Goal: Obtain resource: Obtain resource

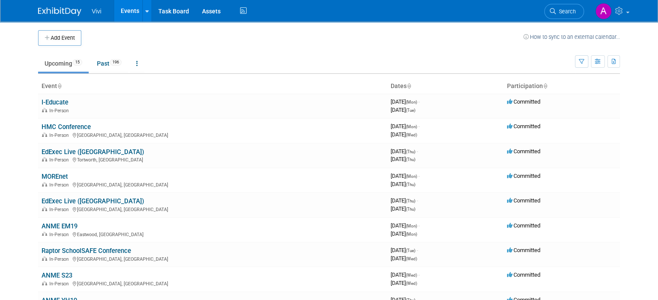
click at [52, 148] on link "EdExec Live ([GEOGRAPHIC_DATA])" at bounding box center [93, 152] width 102 height 8
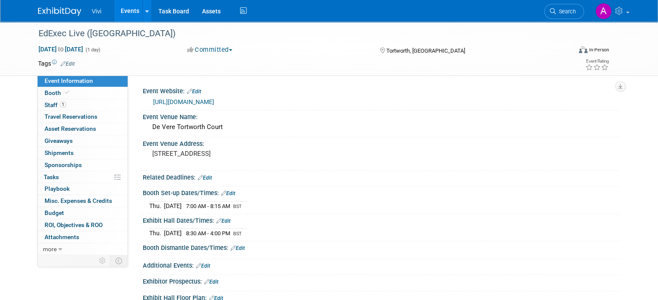
click at [222, 98] on div "https://www.edexeclive.co.uk/exhibitor-manual-gloucester" at bounding box center [383, 102] width 460 height 10
click at [214, 99] on link "https://www.edexeclive.co.uk/exhibitor-manual-gloucester" at bounding box center [183, 102] width 61 height 7
